Goal: Transaction & Acquisition: Download file/media

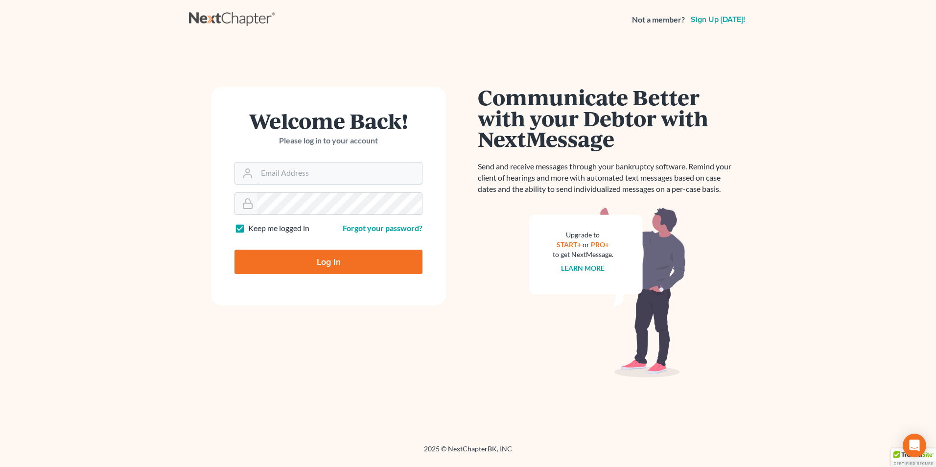
type input "[EMAIL_ADDRESS][DOMAIN_NAME]"
click at [307, 268] on input "Log In" at bounding box center [328, 262] width 188 height 24
type input "Thinking..."
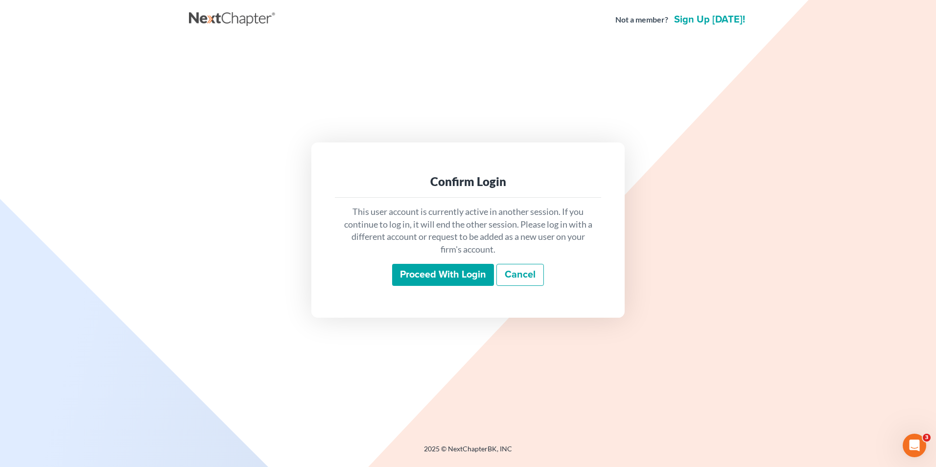
click at [427, 275] on input "Proceed with login" at bounding box center [443, 275] width 102 height 23
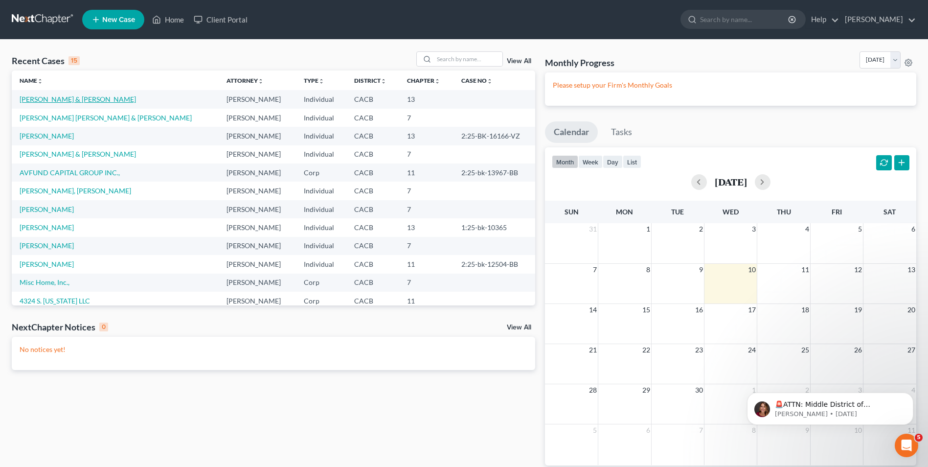
click at [67, 102] on link "[PERSON_NAME] & [PERSON_NAME]" at bounding box center [78, 99] width 116 height 8
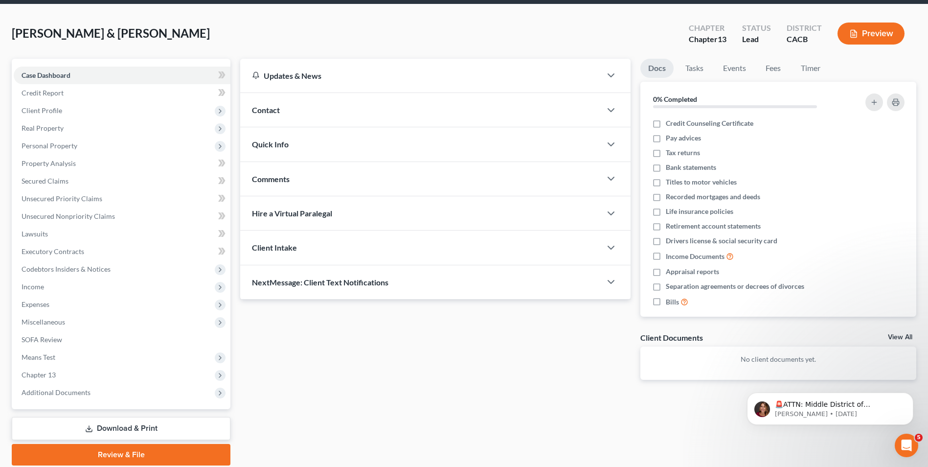
scroll to position [71, 0]
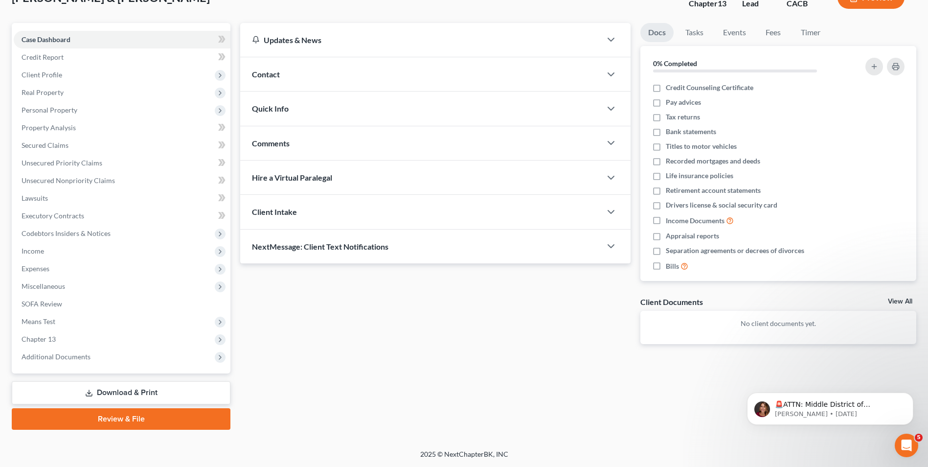
click at [128, 401] on link "Download & Print" at bounding box center [121, 392] width 219 height 23
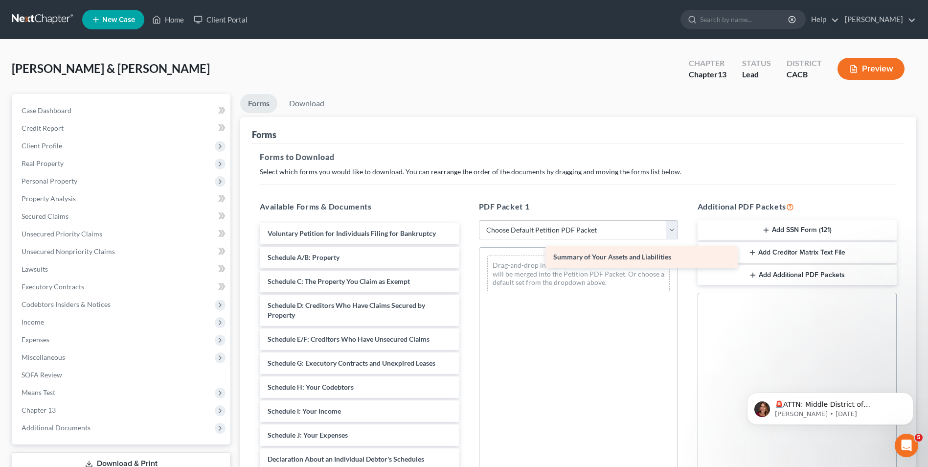
drag, startPoint x: 394, startPoint y: 258, endPoint x: 673, endPoint y: 258, distance: 278.9
click at [467, 258] on div "Summary of Your Assets and Liabilities Voluntary Petition for Individuals Filin…" at bounding box center [359, 440] width 215 height 435
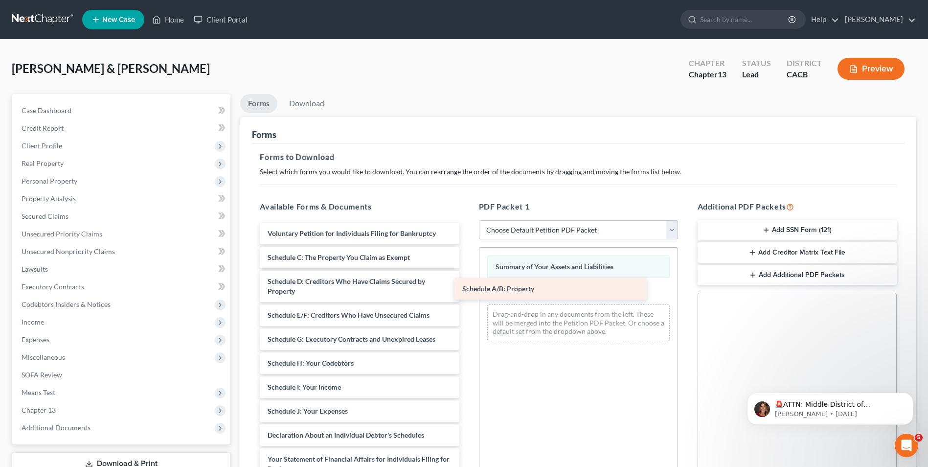
drag, startPoint x: 407, startPoint y: 252, endPoint x: 602, endPoint y: 284, distance: 197.3
click at [467, 284] on div "Schedule A/B: Property Voluntary Petition for Individuals Filing for Bankruptcy…" at bounding box center [359, 428] width 215 height 411
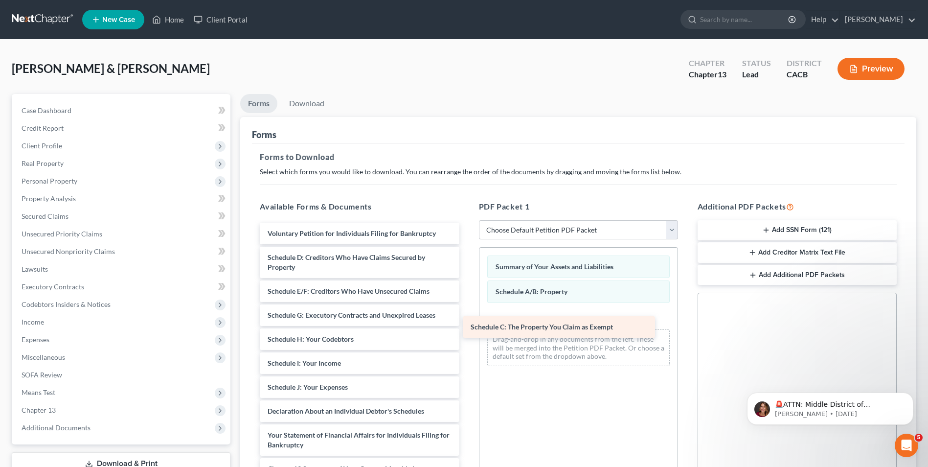
drag, startPoint x: 371, startPoint y: 258, endPoint x: 574, endPoint y: 327, distance: 214.6
click at [467, 327] on div "Schedule C: The Property You Claim as Exempt Voluntary Petition for Individuals…" at bounding box center [359, 416] width 215 height 387
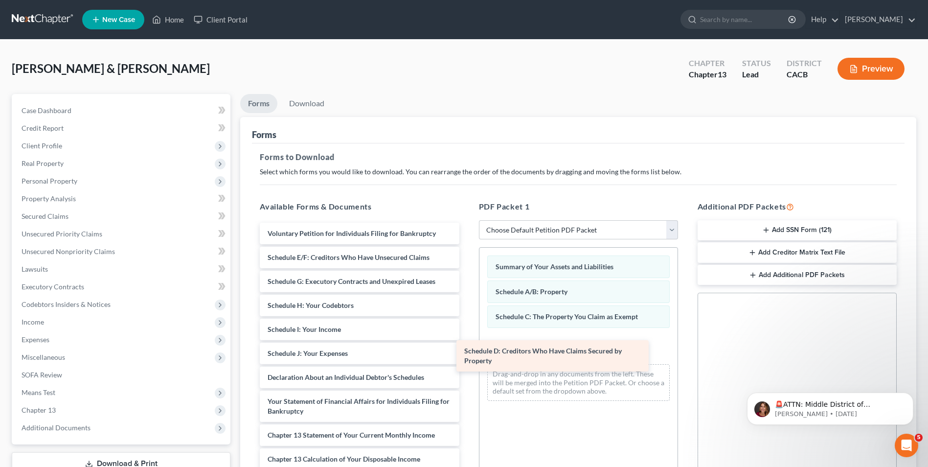
drag, startPoint x: 367, startPoint y: 266, endPoint x: 564, endPoint y: 359, distance: 218.2
click at [467, 359] on div "Schedule D: Creditors Who Have Claims Secured by Property Voluntary Petition fo…" at bounding box center [359, 399] width 215 height 353
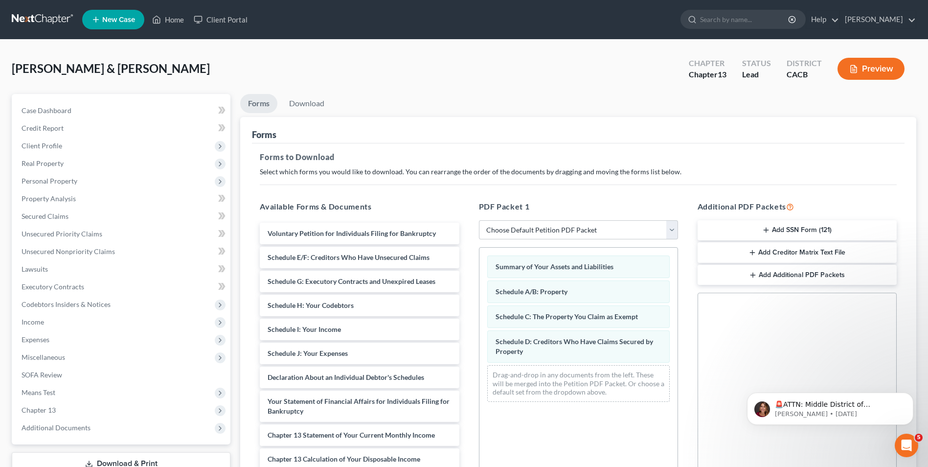
scroll to position [98, 0]
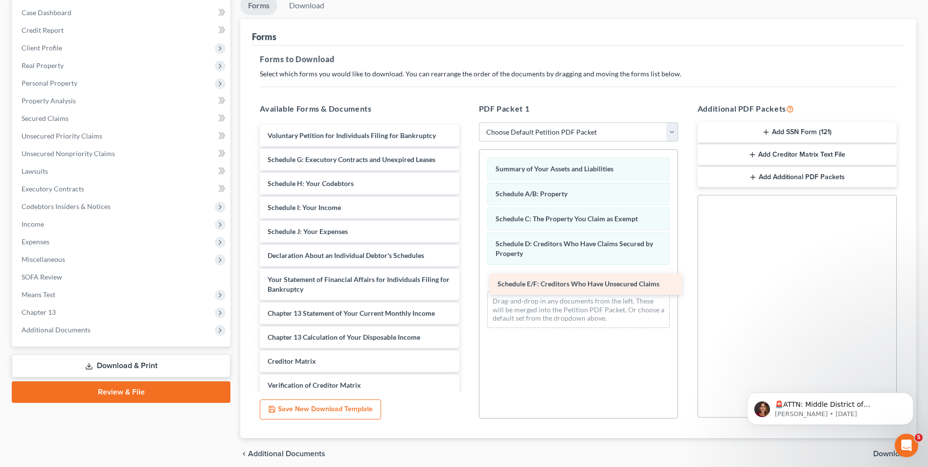
drag, startPoint x: 362, startPoint y: 155, endPoint x: 591, endPoint y: 277, distance: 259.8
click at [467, 277] on div "Schedule E/F: Creditors Who Have Unsecured Claims Voluntary Petition for Indivi…" at bounding box center [359, 289] width 215 height 329
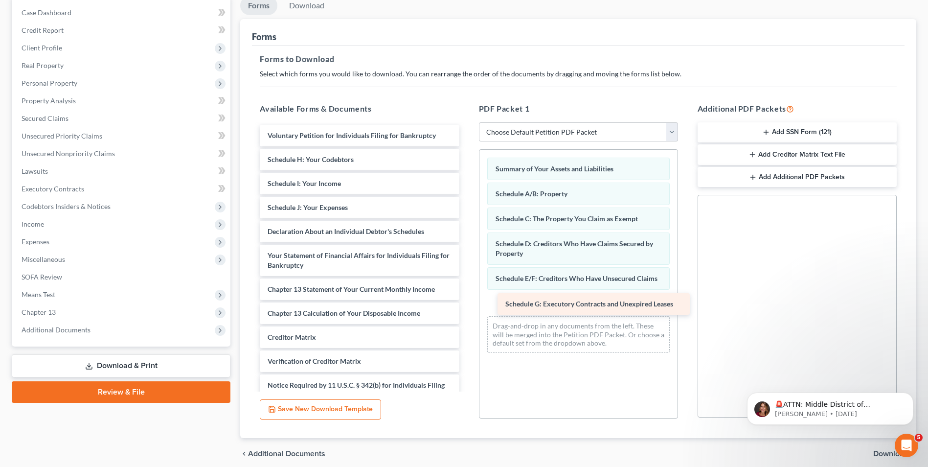
drag, startPoint x: 305, startPoint y: 163, endPoint x: 543, endPoint y: 307, distance: 278.2
click at [467, 307] on div "Schedule G: Executory Contracts and Unexpired Leases Voluntary Petition for Ind…" at bounding box center [359, 277] width 215 height 305
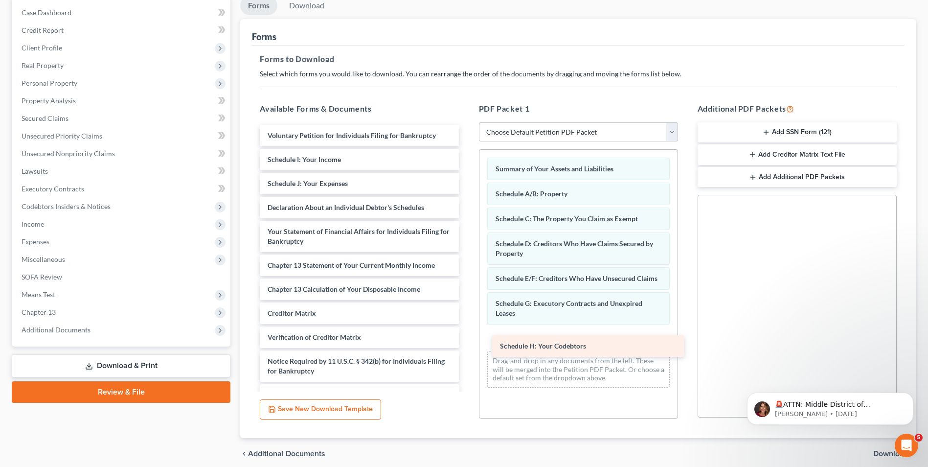
drag, startPoint x: 307, startPoint y: 165, endPoint x: 539, endPoint y: 349, distance: 295.7
click at [467, 349] on div "Schedule H: Your Codebtors Voluntary Petition for Individuals Filing for Bankru…" at bounding box center [359, 265] width 215 height 281
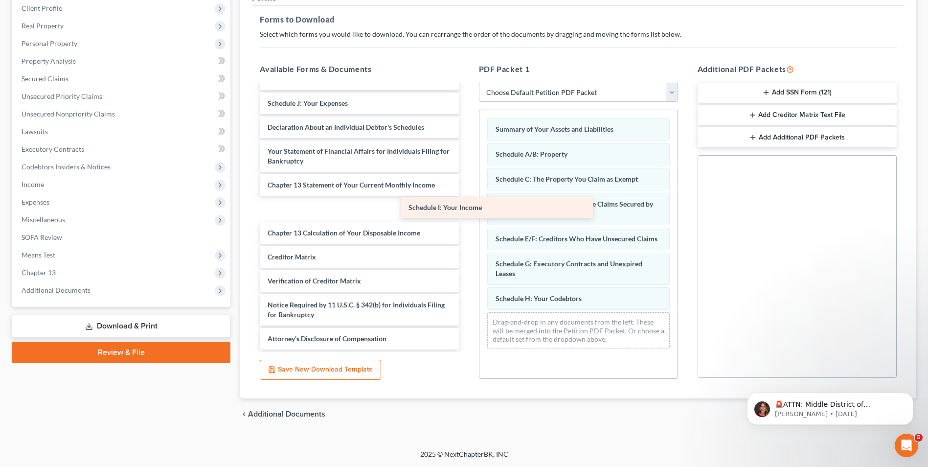
scroll to position [0, 0]
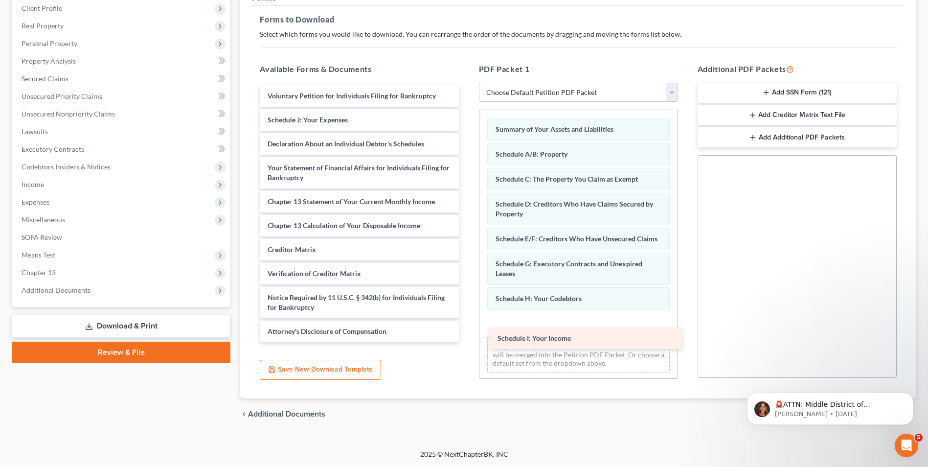
drag, startPoint x: 326, startPoint y: 111, endPoint x: 556, endPoint y: 345, distance: 328.7
click at [467, 342] on div "Schedule I: Your Income Voluntary Petition for Individuals Filing for Bankruptc…" at bounding box center [359, 213] width 215 height 257
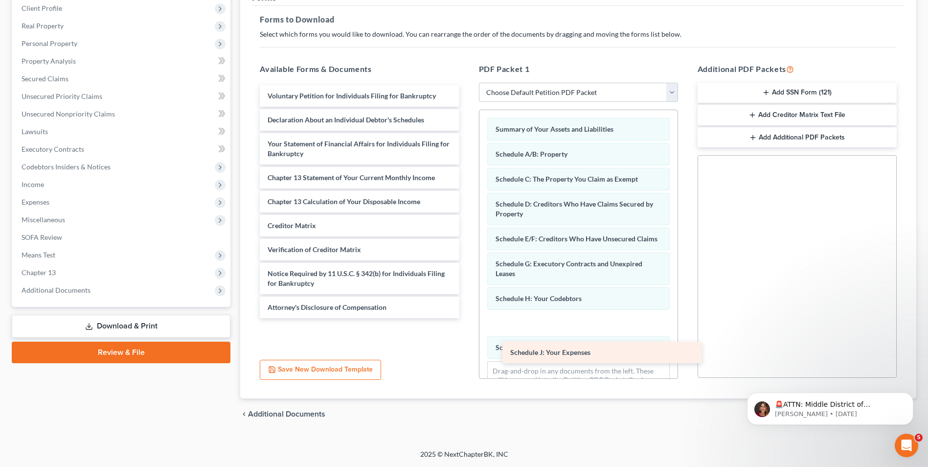
drag, startPoint x: 296, startPoint y: 116, endPoint x: 539, endPoint y: 349, distance: 336.0
click at [467, 318] on div "Schedule J: Your Expenses Voluntary Petition for Individuals Filing for Bankrup…" at bounding box center [359, 201] width 215 height 233
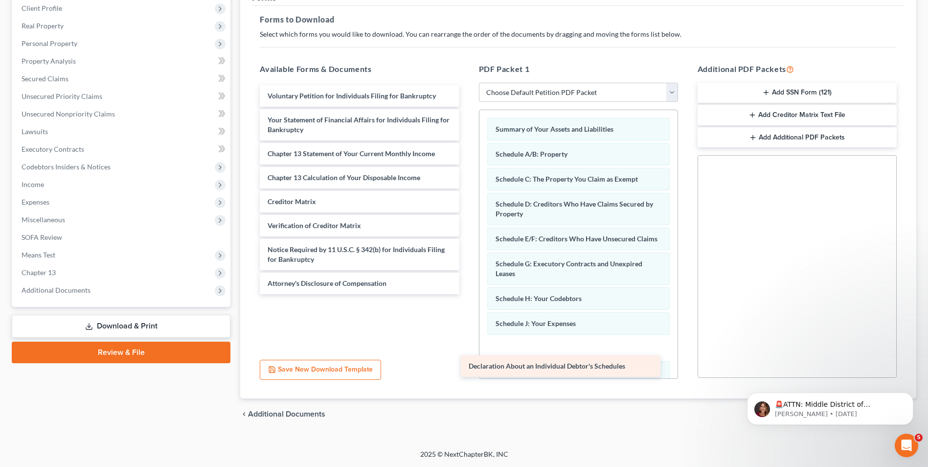
drag, startPoint x: 327, startPoint y: 121, endPoint x: 528, endPoint y: 367, distance: 317.8
click at [467, 294] on div "Declaration About an Individual Debtor's Schedules Voluntary Petition for Indiv…" at bounding box center [359, 189] width 215 height 209
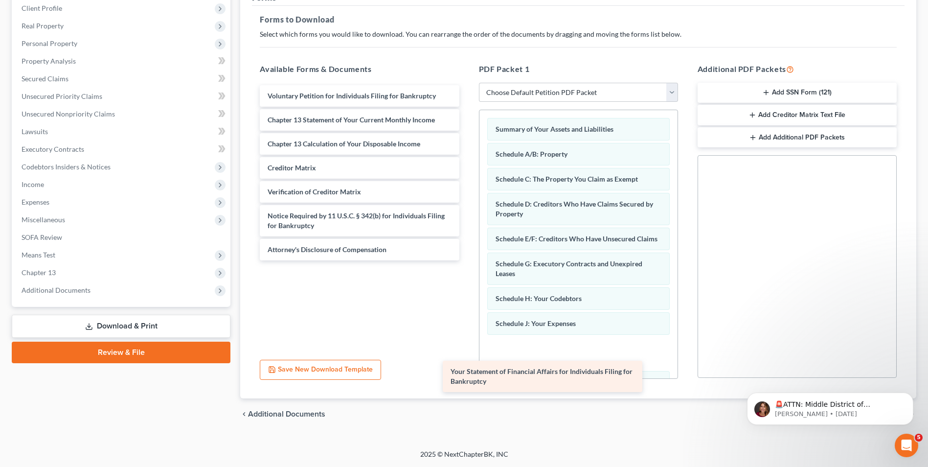
drag, startPoint x: 350, startPoint y: 124, endPoint x: 533, endPoint y: 375, distance: 311.0
click at [467, 260] on div "Your Statement of Financial Affairs for Individuals Filing for Bankruptcy Volun…" at bounding box center [359, 172] width 215 height 175
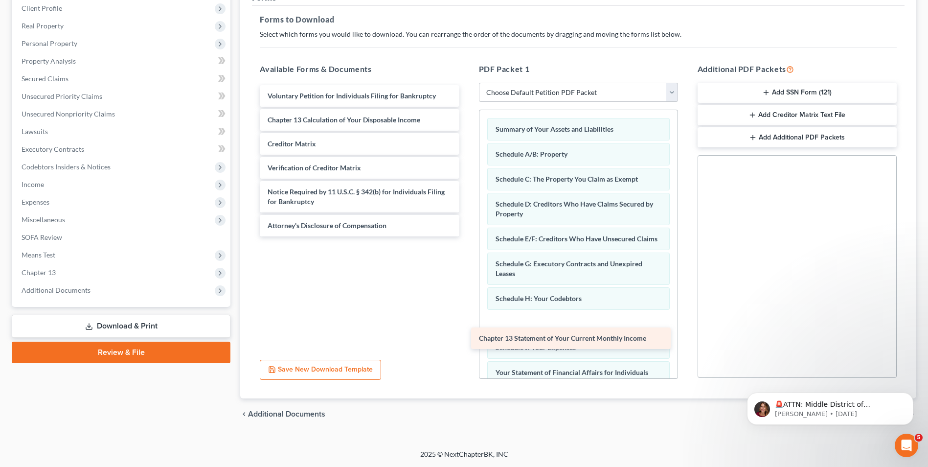
drag, startPoint x: 365, startPoint y: 124, endPoint x: 576, endPoint y: 343, distance: 303.8
click at [467, 236] on div "Chapter 13 Statement of Your Current Monthly Income Voluntary Petition for Indi…" at bounding box center [359, 160] width 215 height 151
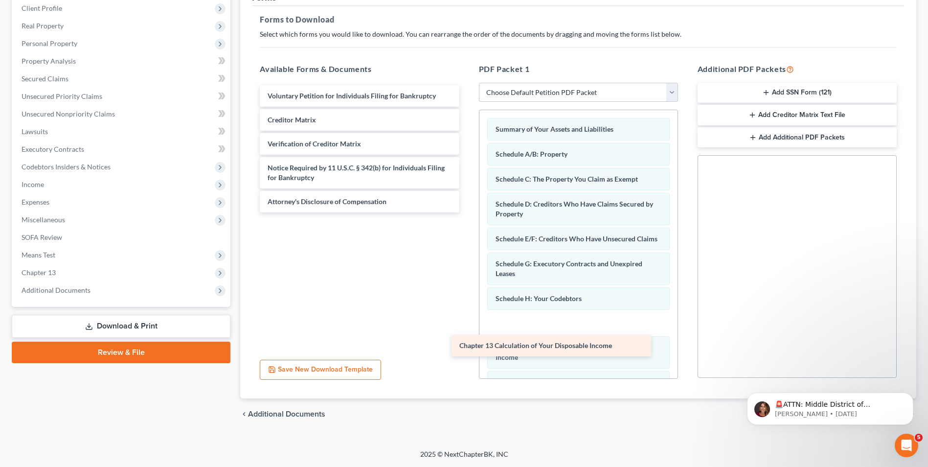
drag, startPoint x: 395, startPoint y: 117, endPoint x: 588, endPoint y: 342, distance: 296.4
click at [467, 212] on div "Chapter 13 Calculation of Your Disposable Income Voluntary Petition for Individ…" at bounding box center [359, 148] width 215 height 127
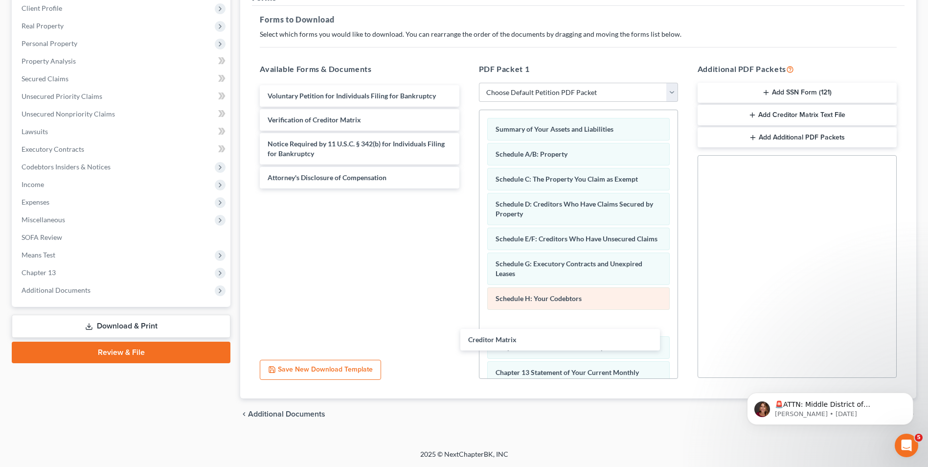
drag, startPoint x: 363, startPoint y: 115, endPoint x: 541, endPoint y: 302, distance: 258.9
click at [467, 188] on div "Creditor Matrix Voluntary Petition for Individuals Filing for Bankruptcy Credit…" at bounding box center [359, 136] width 215 height 103
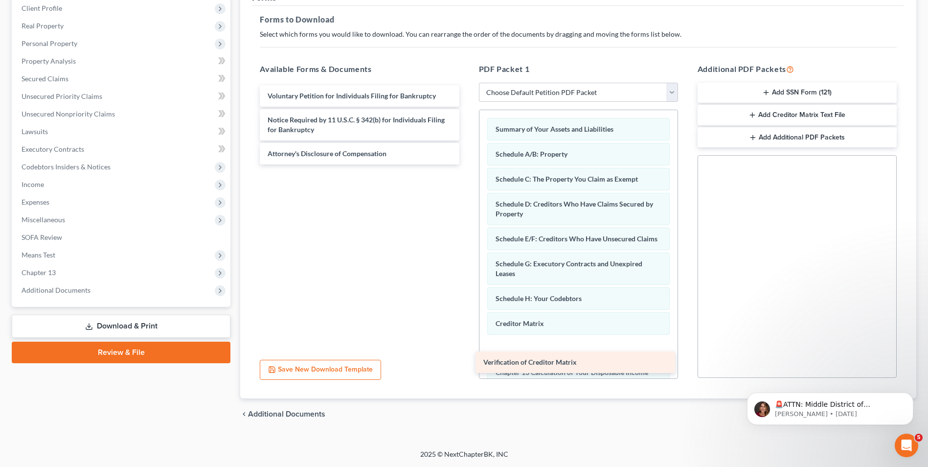
drag, startPoint x: 372, startPoint y: 116, endPoint x: 588, endPoint y: 358, distance: 324.4
click at [467, 164] on div "Verification of Creditor Matrix Voluntary Petition for Individuals Filing for B…" at bounding box center [359, 124] width 215 height 79
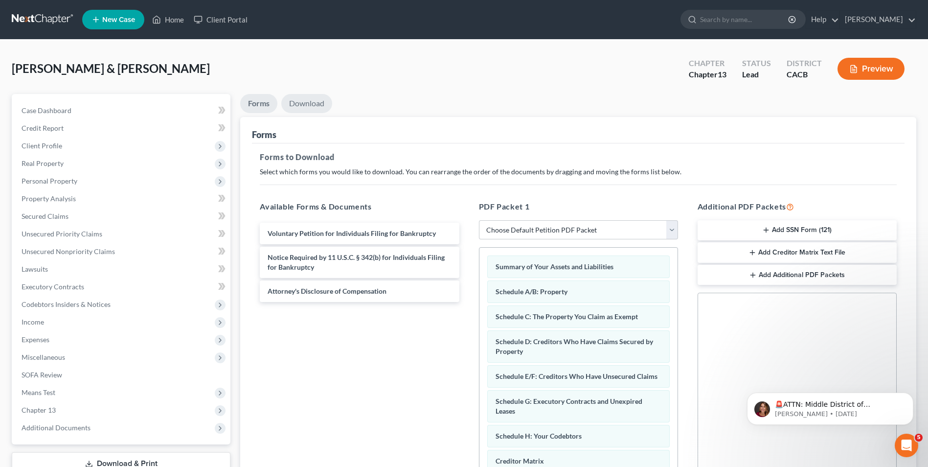
click at [306, 99] on link "Download" at bounding box center [306, 103] width 51 height 19
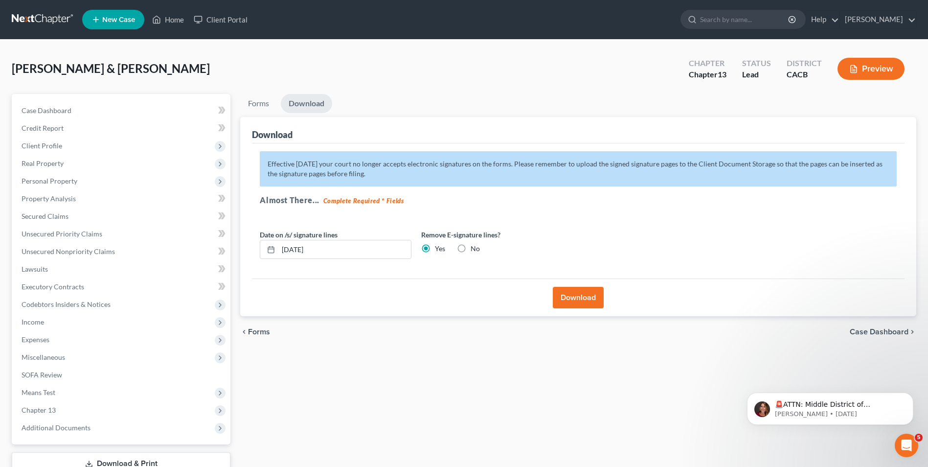
click at [579, 300] on button "Download" at bounding box center [578, 298] width 51 height 22
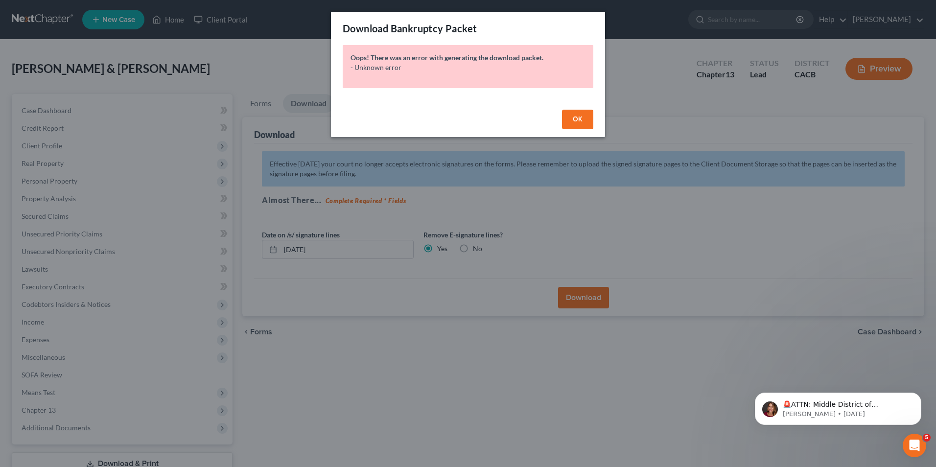
click at [580, 120] on span "OK" at bounding box center [578, 119] width 10 height 8
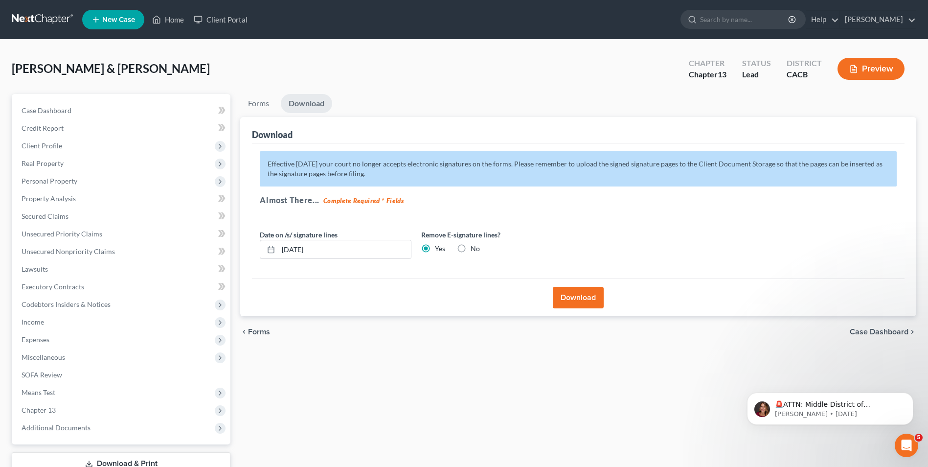
click at [579, 303] on button "Download" at bounding box center [578, 298] width 51 height 22
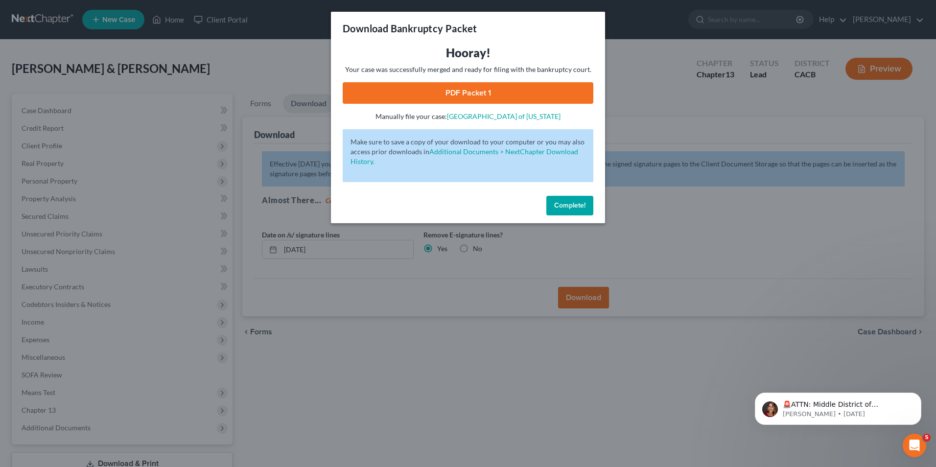
click at [464, 99] on link "PDF Packet 1" at bounding box center [468, 93] width 251 height 22
